Goal: Information Seeking & Learning: Check status

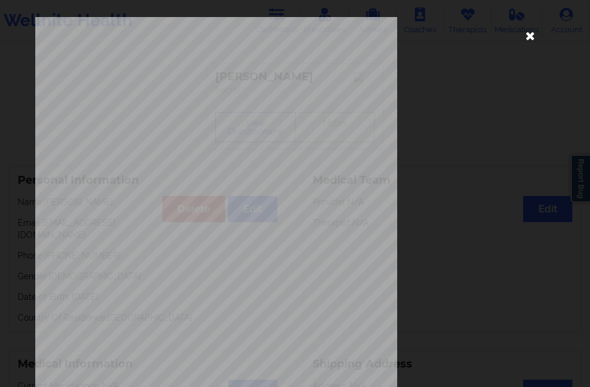
click at [526, 41] on icon at bounding box center [529, 35] width 19 height 19
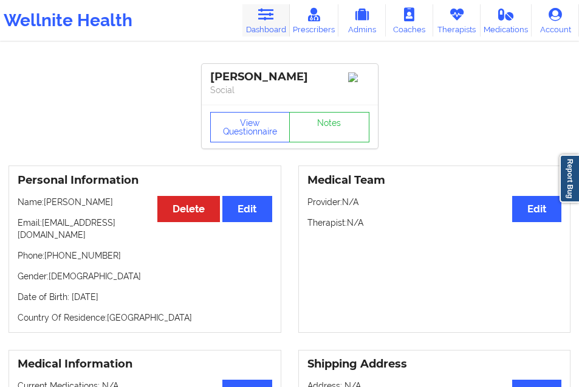
click at [271, 32] on link "Dashboard" at bounding box center [266, 20] width 47 height 32
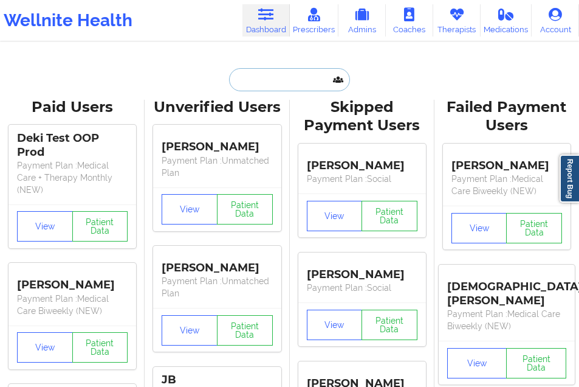
click at [246, 81] on input "text" at bounding box center [289, 79] width 120 height 23
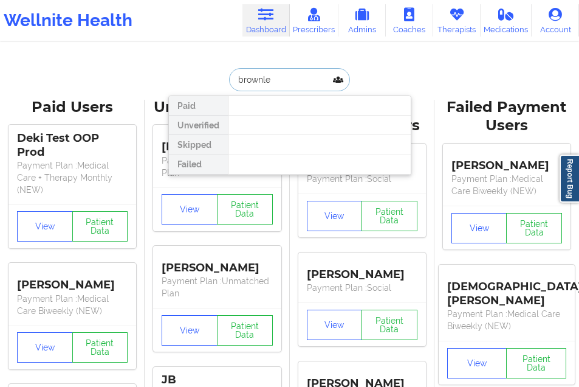
type input "[PERSON_NAME]"
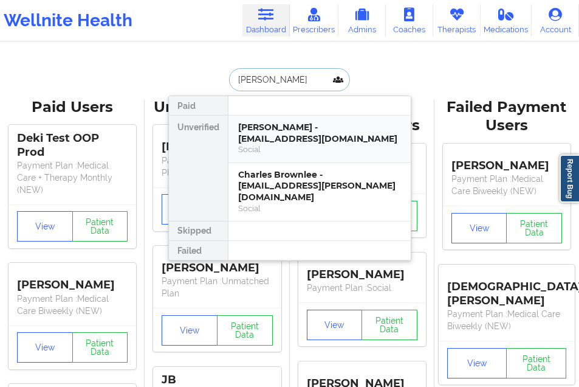
click at [262, 133] on div "[PERSON_NAME] - [EMAIL_ADDRESS][DOMAIN_NAME]" at bounding box center [319, 133] width 163 height 22
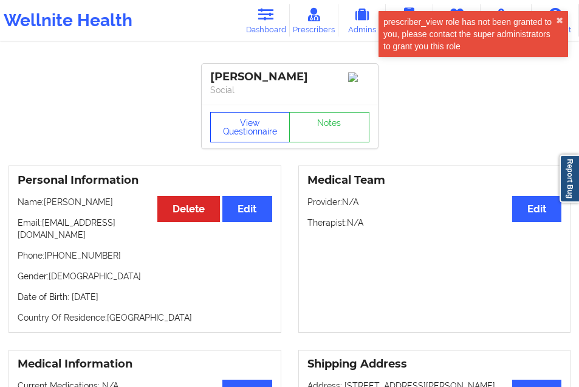
click at [258, 132] on button "View Questionnaire" at bounding box center [250, 127] width 80 height 30
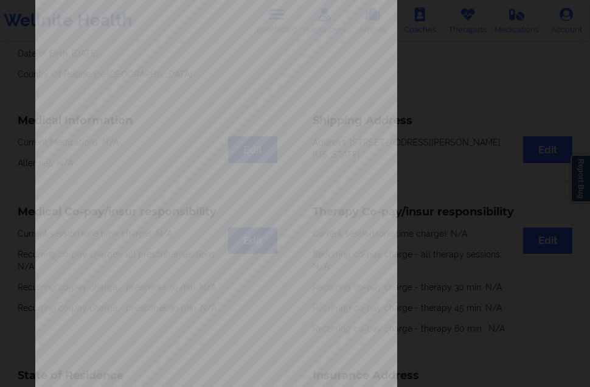
scroll to position [182, 0]
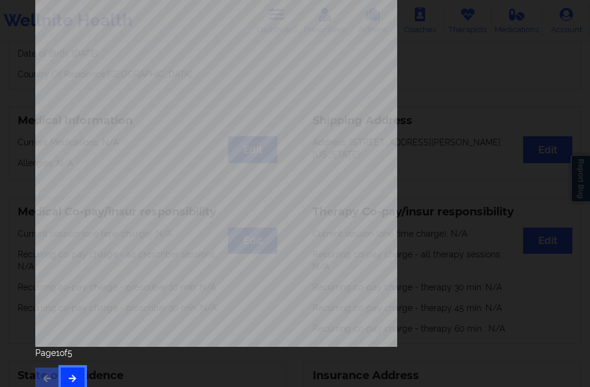
click at [71, 381] on icon "button" at bounding box center [72, 377] width 10 height 7
click at [77, 376] on button "button" at bounding box center [73, 378] width 24 height 22
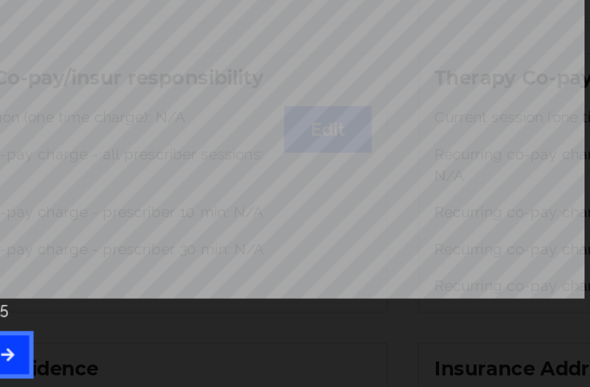
scroll to position [244, 0]
click at [82, 367] on button "button" at bounding box center [73, 367] width 24 height 22
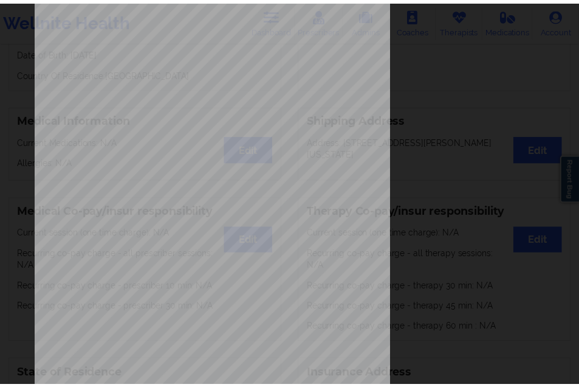
scroll to position [0, 0]
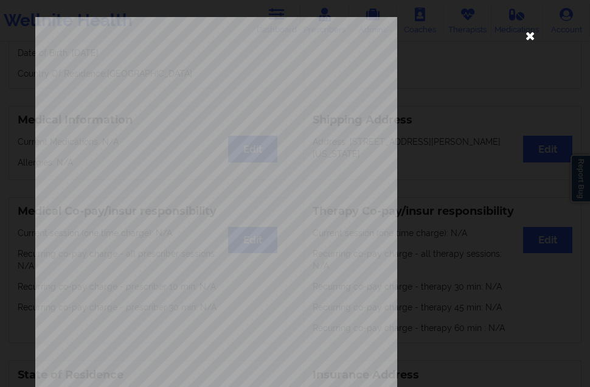
click at [524, 28] on icon at bounding box center [529, 35] width 19 height 19
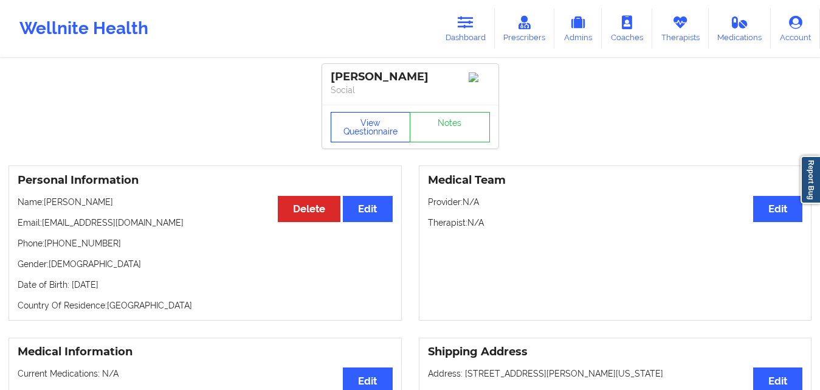
click at [364, 137] on button "View Questionnaire" at bounding box center [371, 127] width 80 height 30
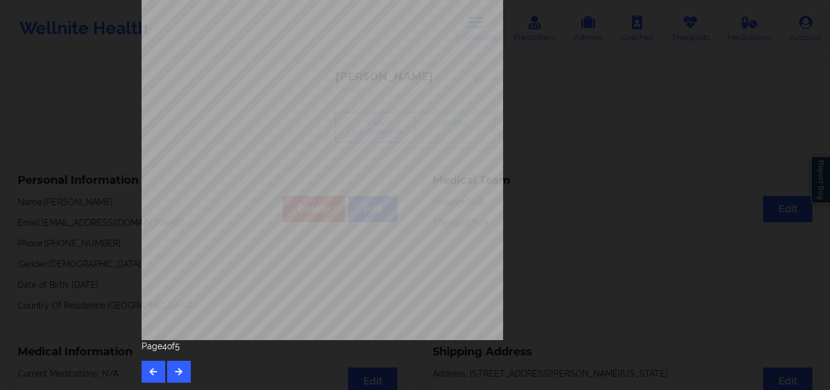
scroll to position [190, 0]
click at [181, 361] on button "button" at bounding box center [179, 370] width 24 height 22
click at [179, 359] on div "Page 5 of 5" at bounding box center [415, 360] width 547 height 43
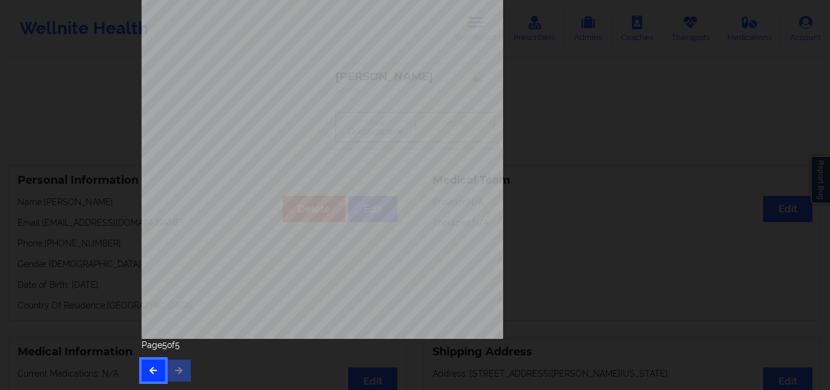
click at [145, 362] on button "button" at bounding box center [154, 370] width 24 height 22
click at [155, 364] on button "button" at bounding box center [154, 370] width 24 height 22
